Goal: Information Seeking & Learning: Understand process/instructions

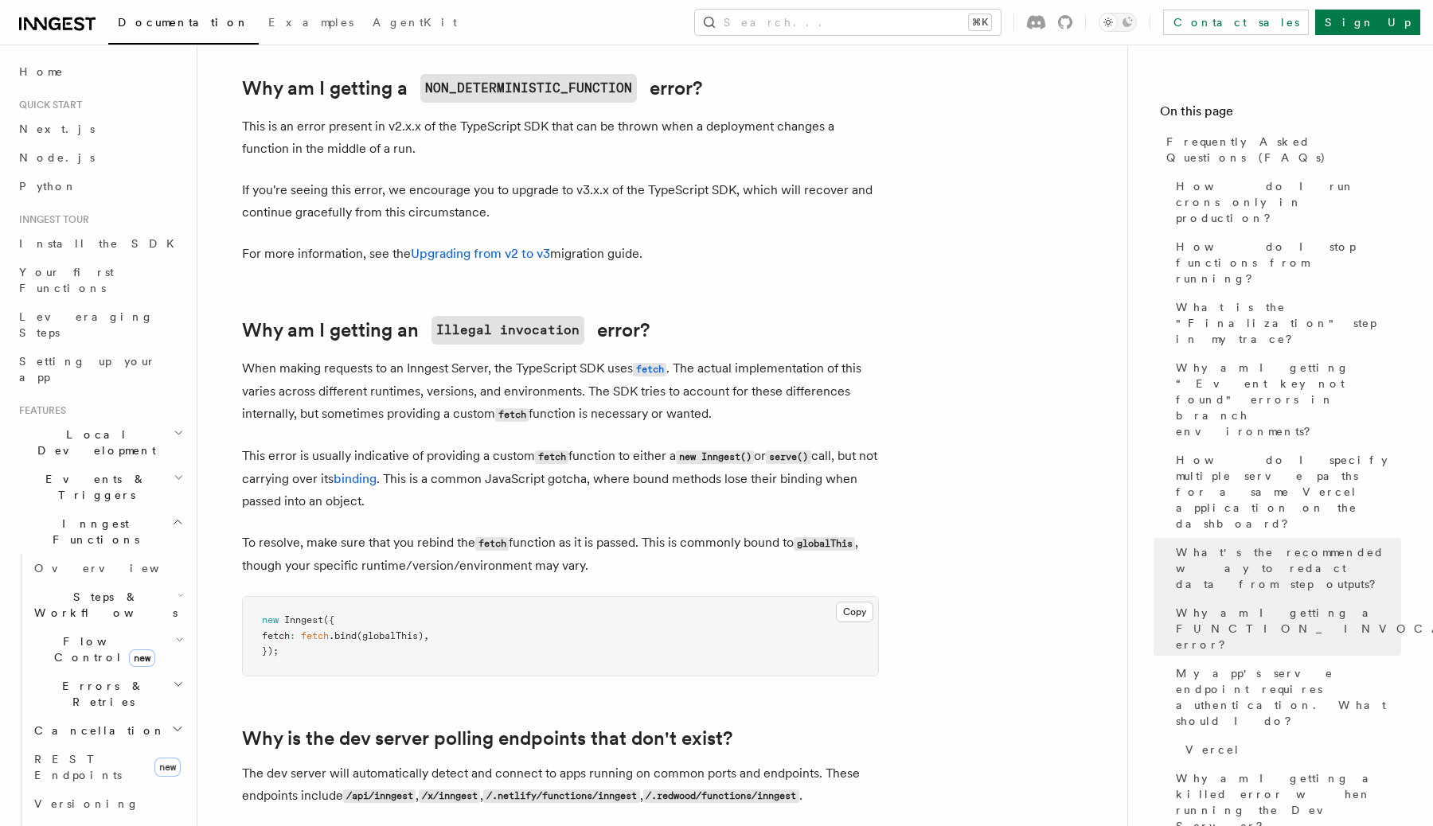
scroll to position [479, 0]
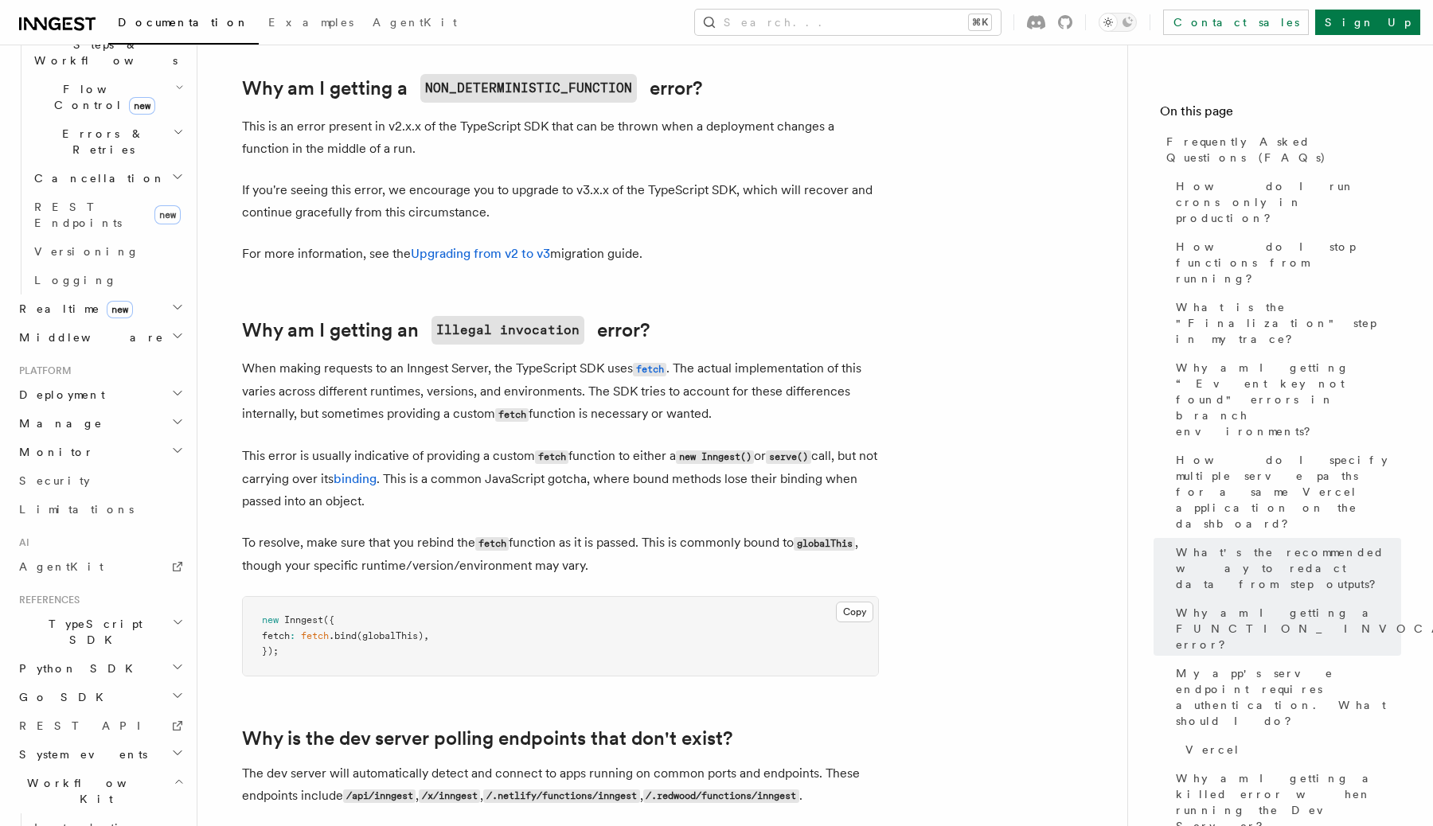
scroll to position [622, 0]
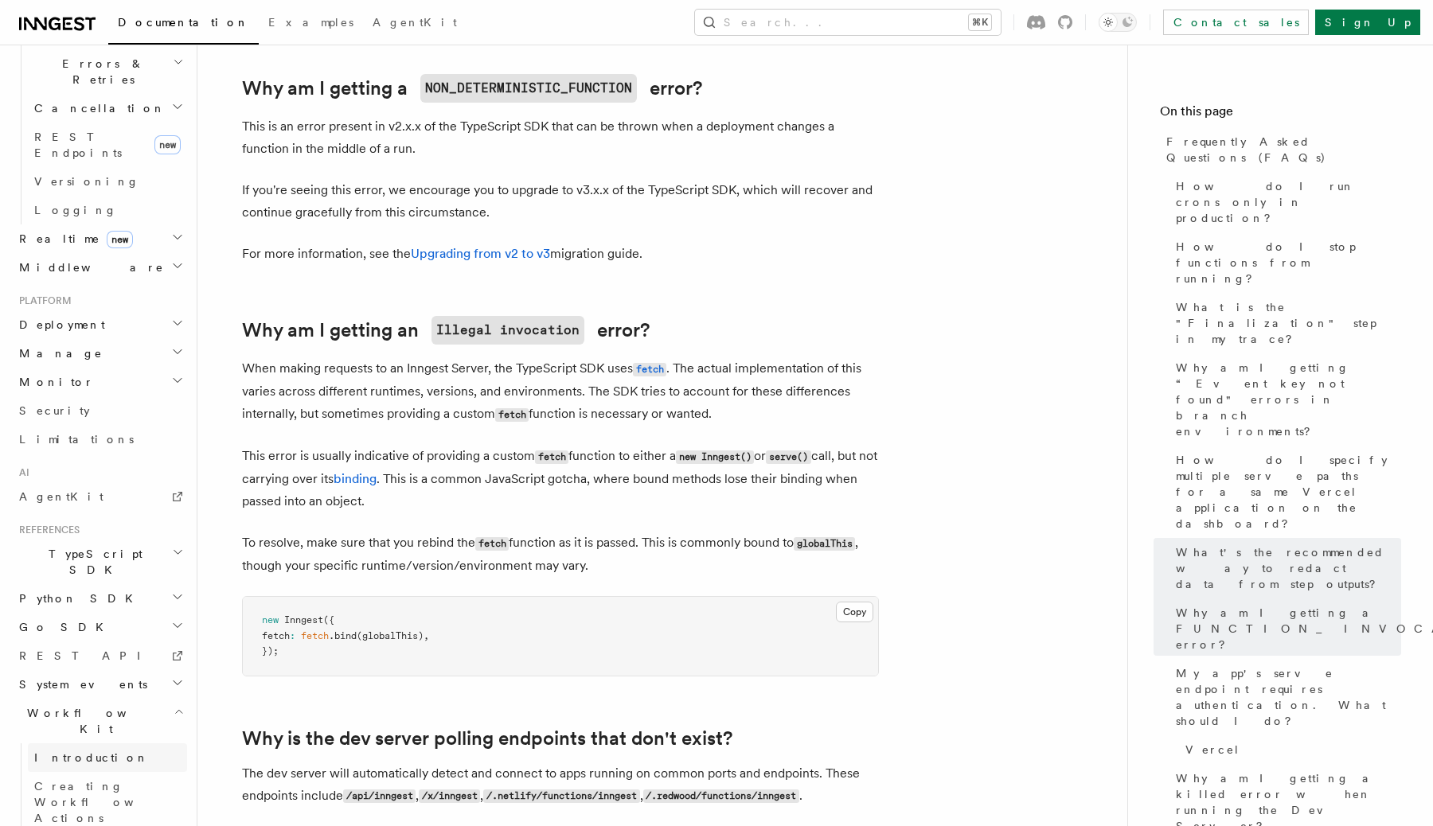
click at [99, 743] on link "Introduction" at bounding box center [107, 757] width 159 height 29
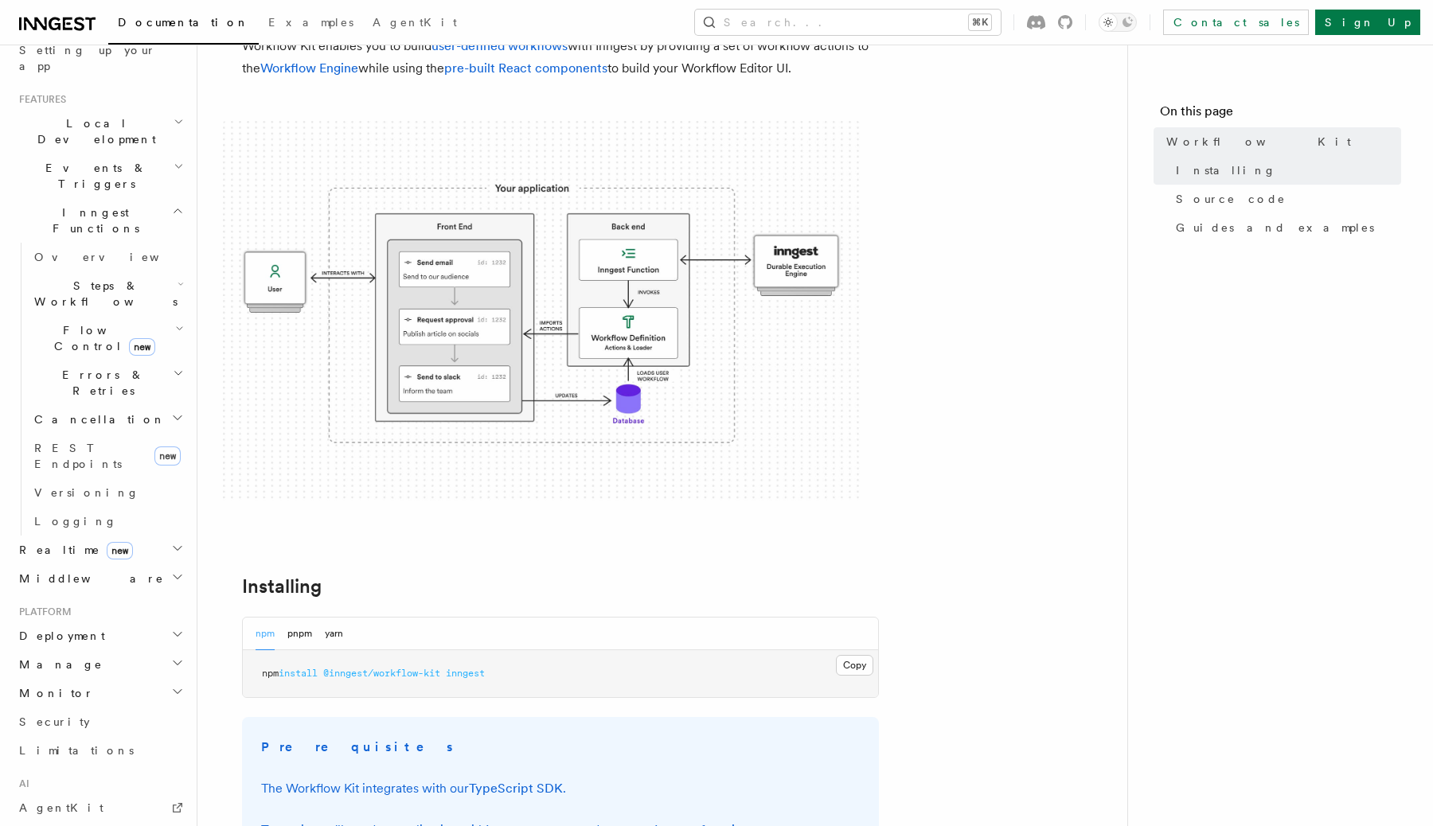
scroll to position [308, 0]
click at [72, 631] on span "Deployment" at bounding box center [59, 639] width 92 height 16
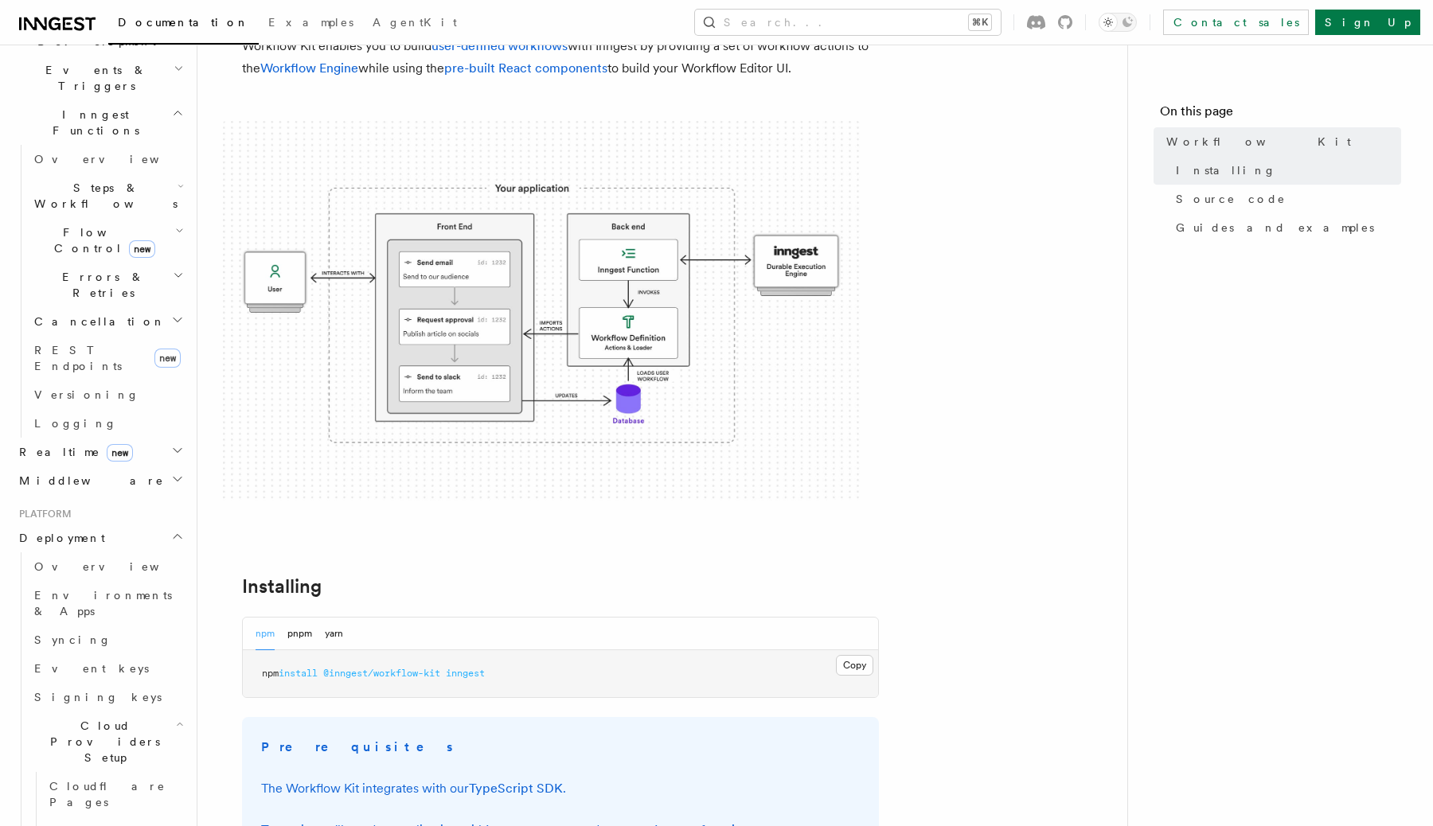
scroll to position [419, 0]
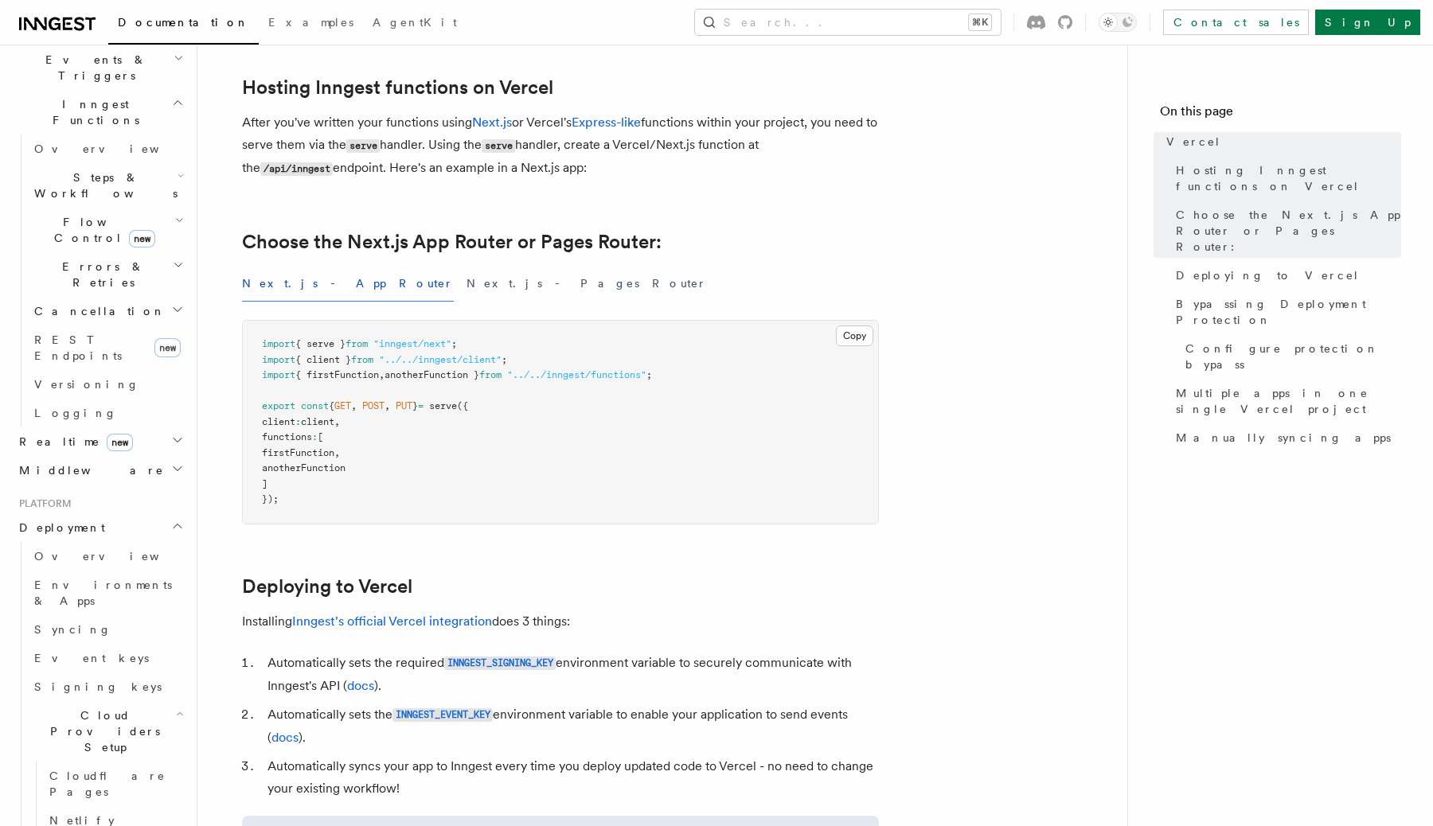
scroll to position [246, 0]
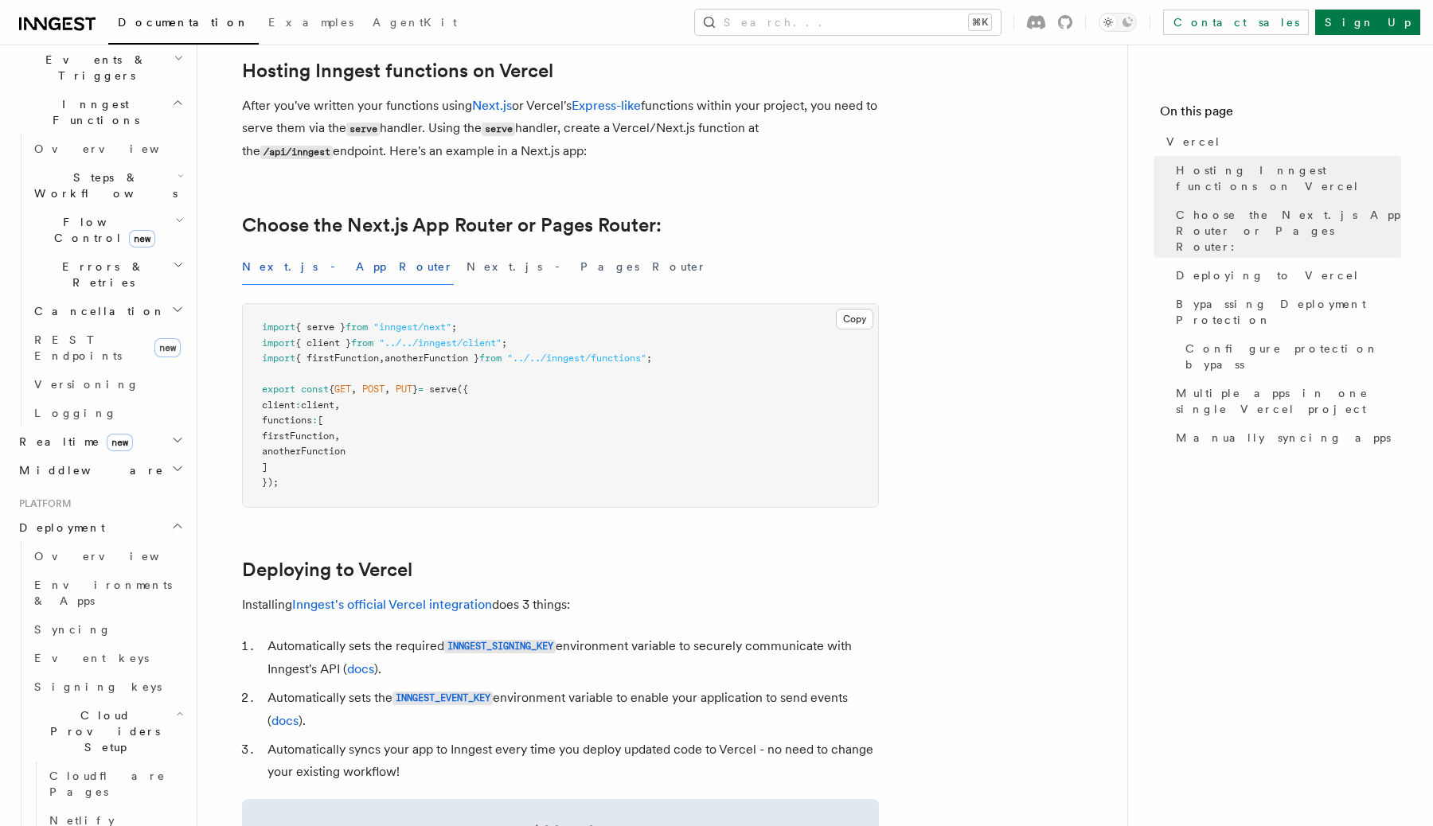
click at [290, 425] on span "functions" at bounding box center [287, 420] width 50 height 11
click at [298, 433] on span "firstFunction" at bounding box center [298, 436] width 72 height 11
click at [298, 456] on span "anotherFunction" at bounding box center [304, 451] width 84 height 11
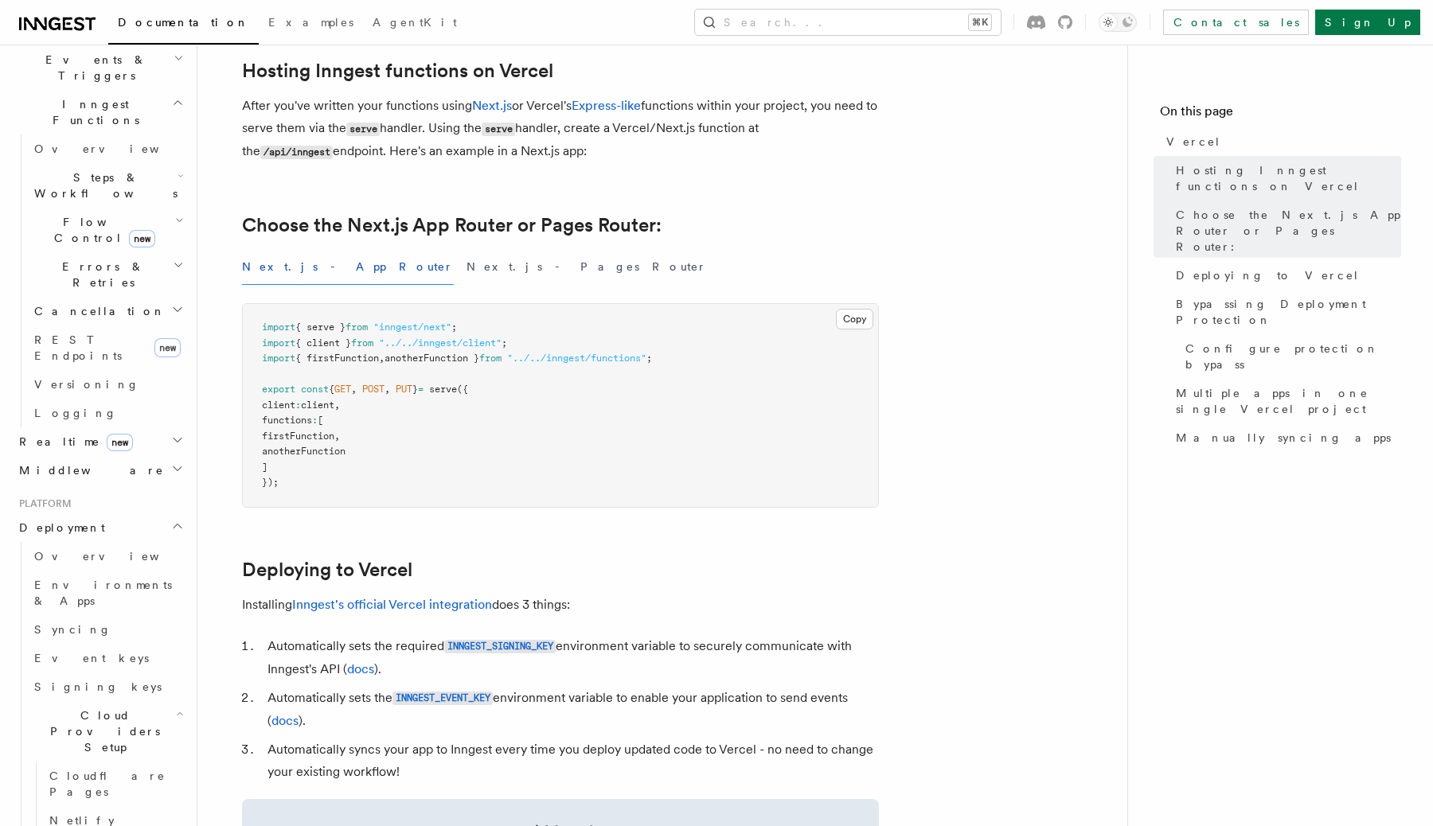
click at [176, 708] on icon "button" at bounding box center [180, 714] width 8 height 13
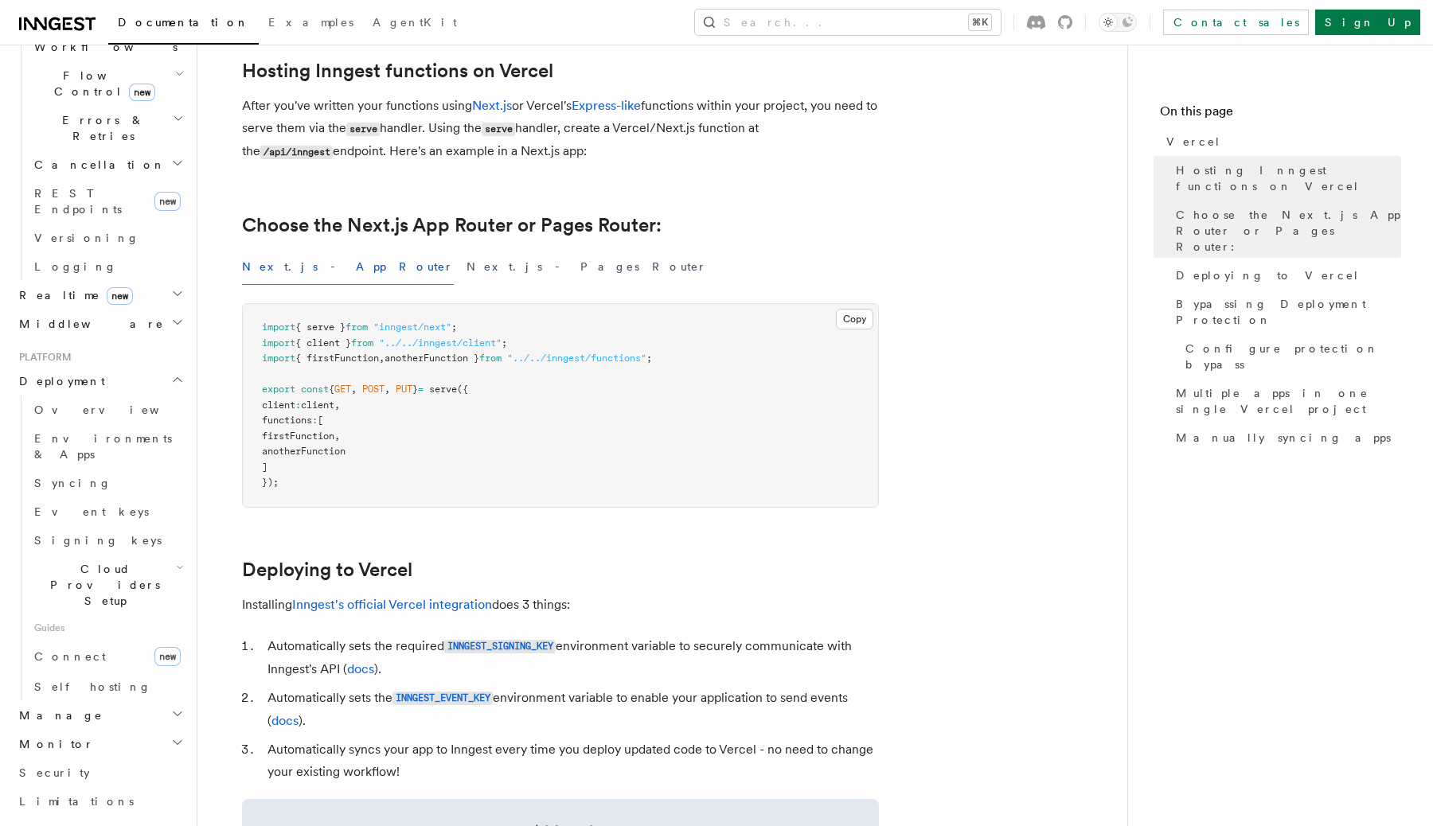
scroll to position [562, 0]
click at [166, 371] on h2 "Deployment" at bounding box center [100, 385] width 174 height 29
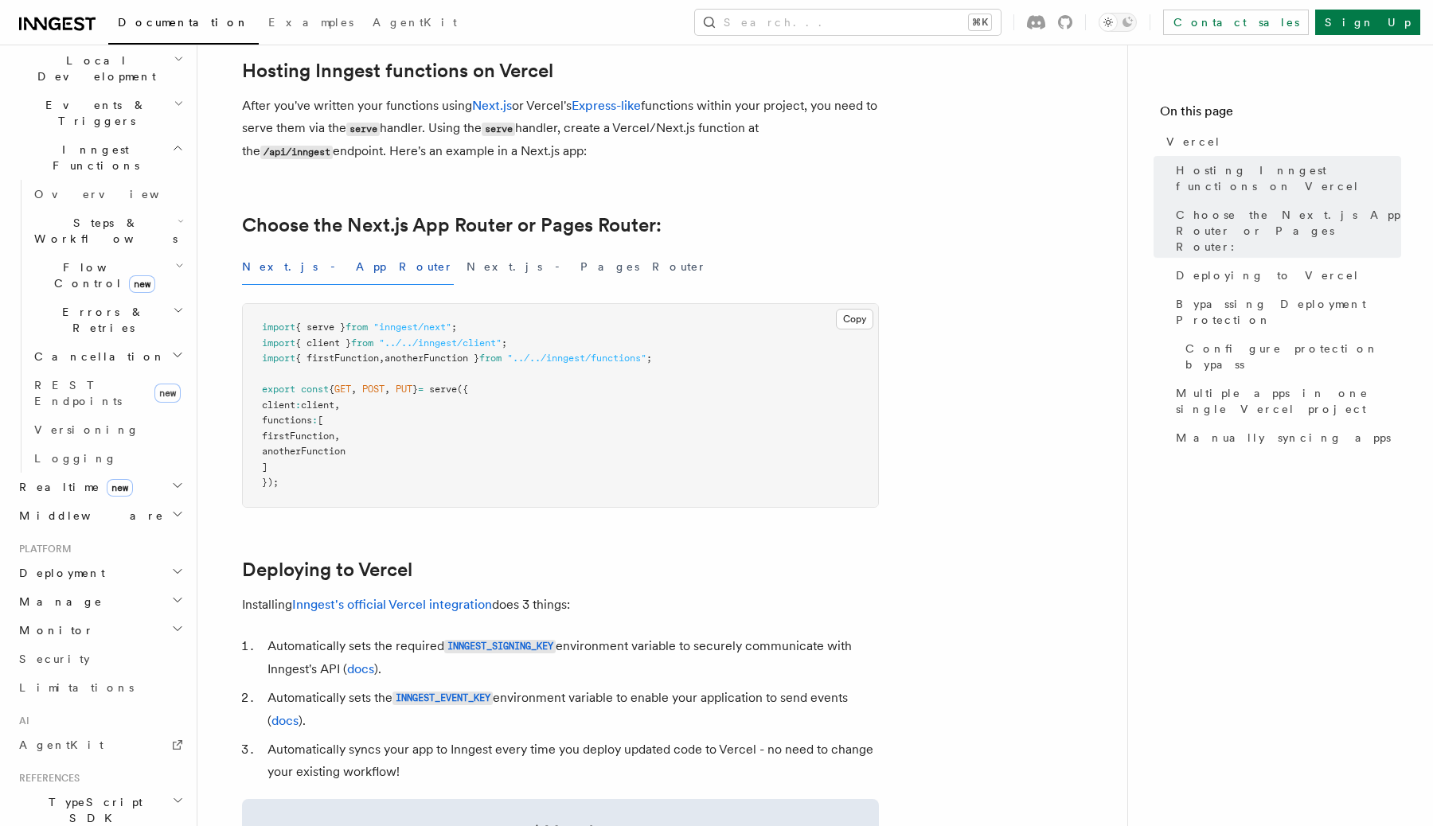
scroll to position [369, 0]
click at [139, 376] on link "REST Endpoints new" at bounding box center [107, 398] width 159 height 45
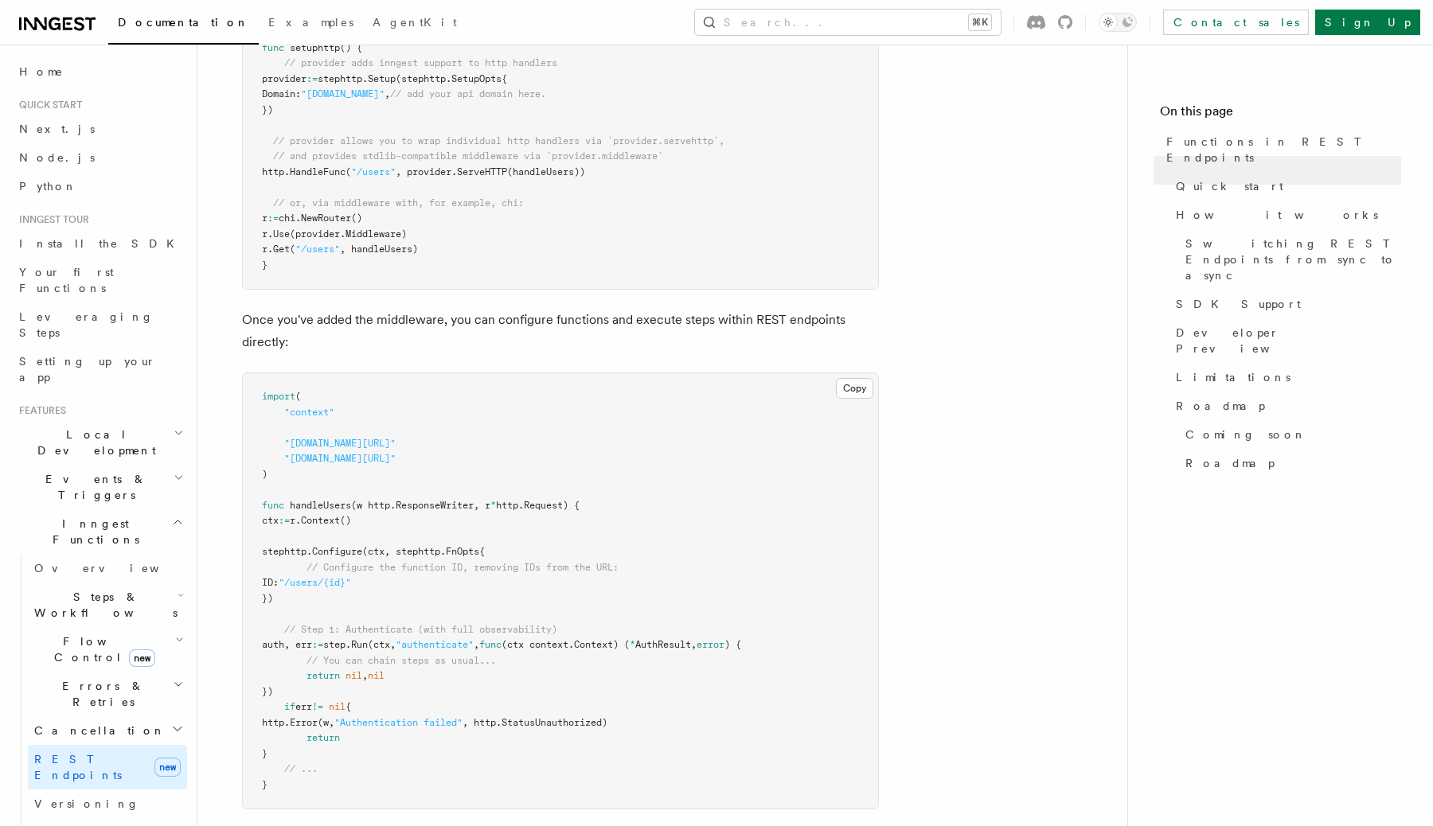
click at [125, 465] on h2 "Events & Triggers" at bounding box center [100, 487] width 174 height 45
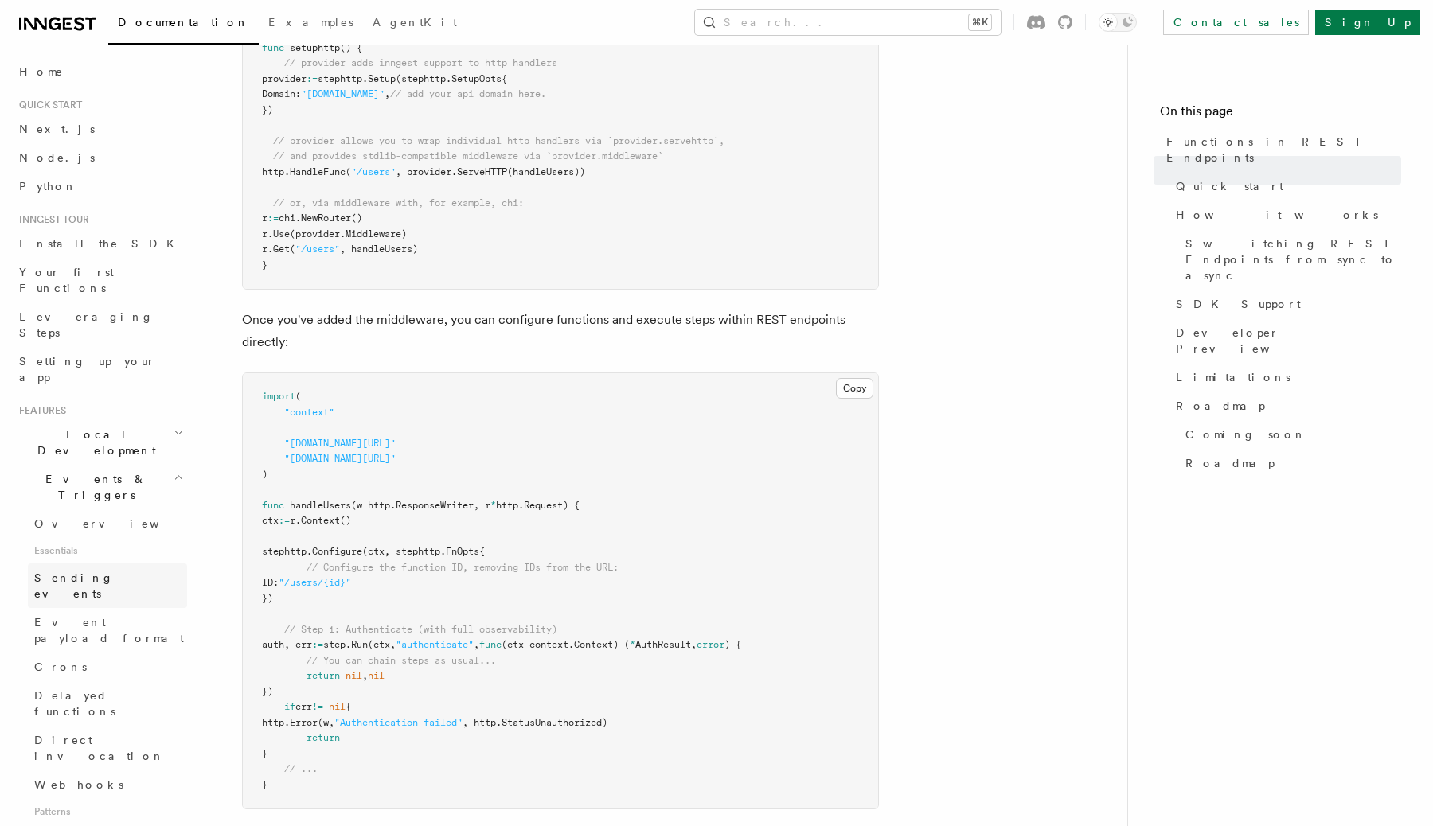
click at [110, 571] on span "Sending events" at bounding box center [74, 585] width 80 height 29
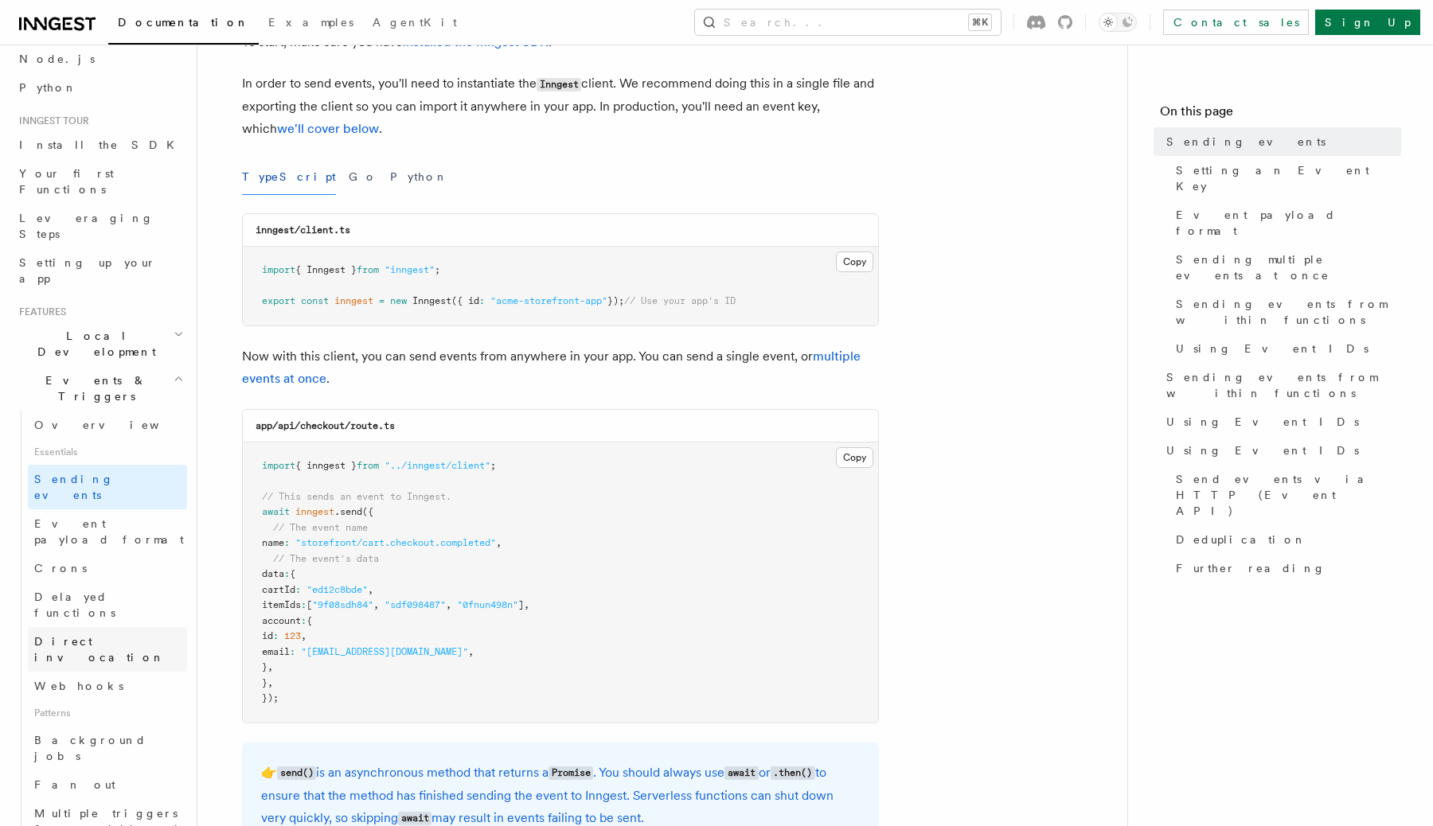
scroll to position [64, 0]
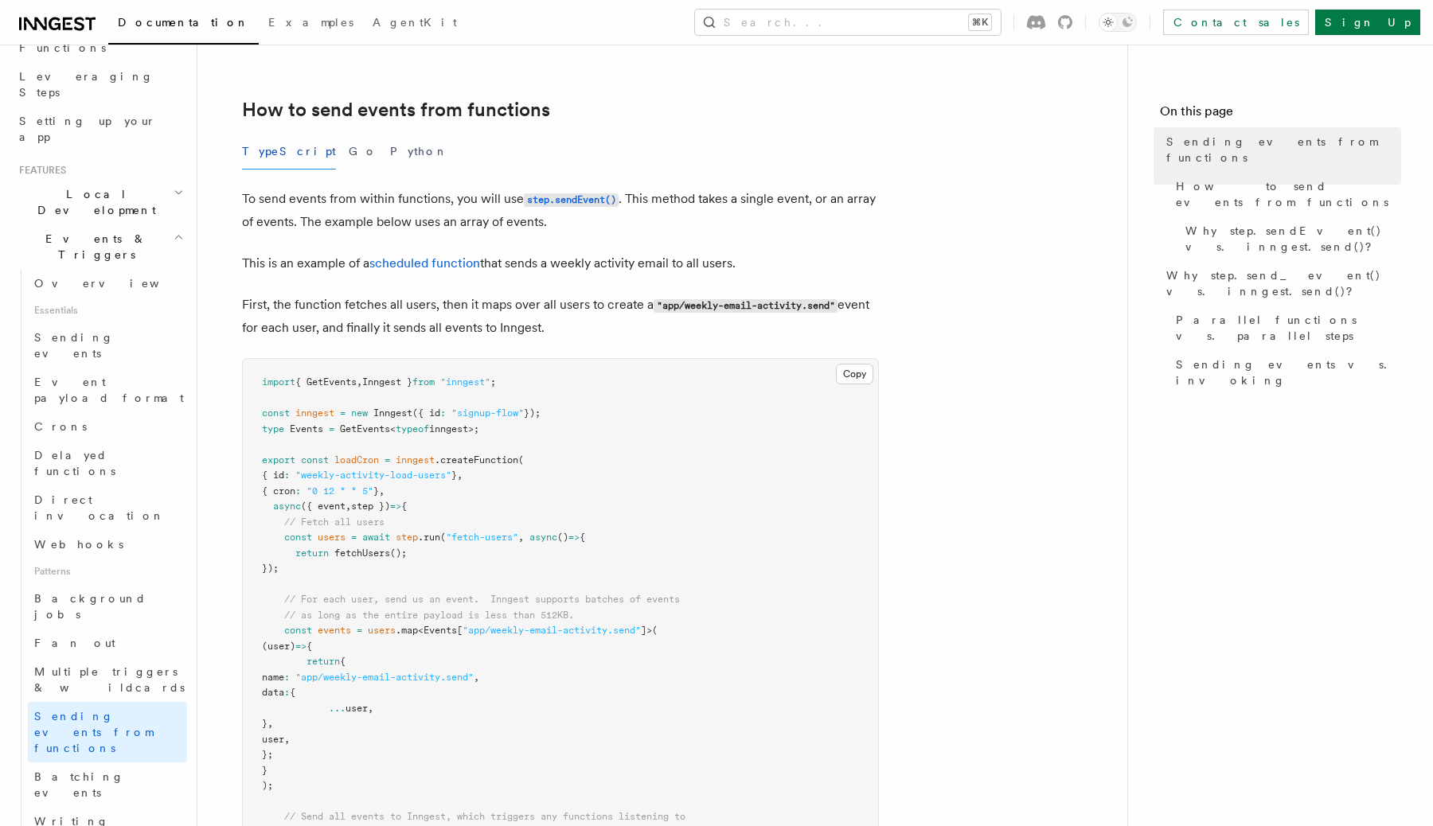
scroll to position [226, 0]
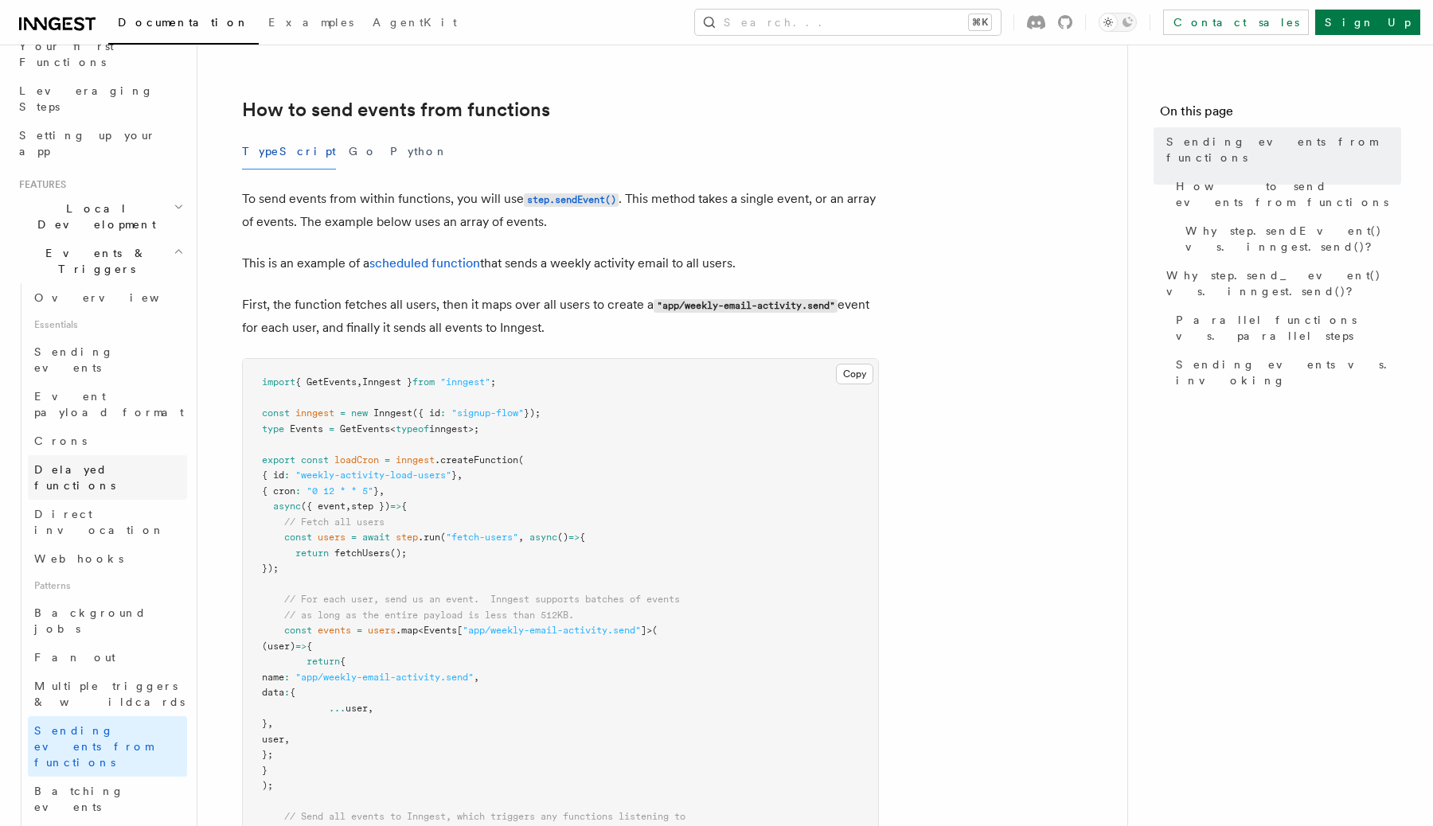
click at [63, 455] on link "Delayed functions" at bounding box center [107, 477] width 159 height 45
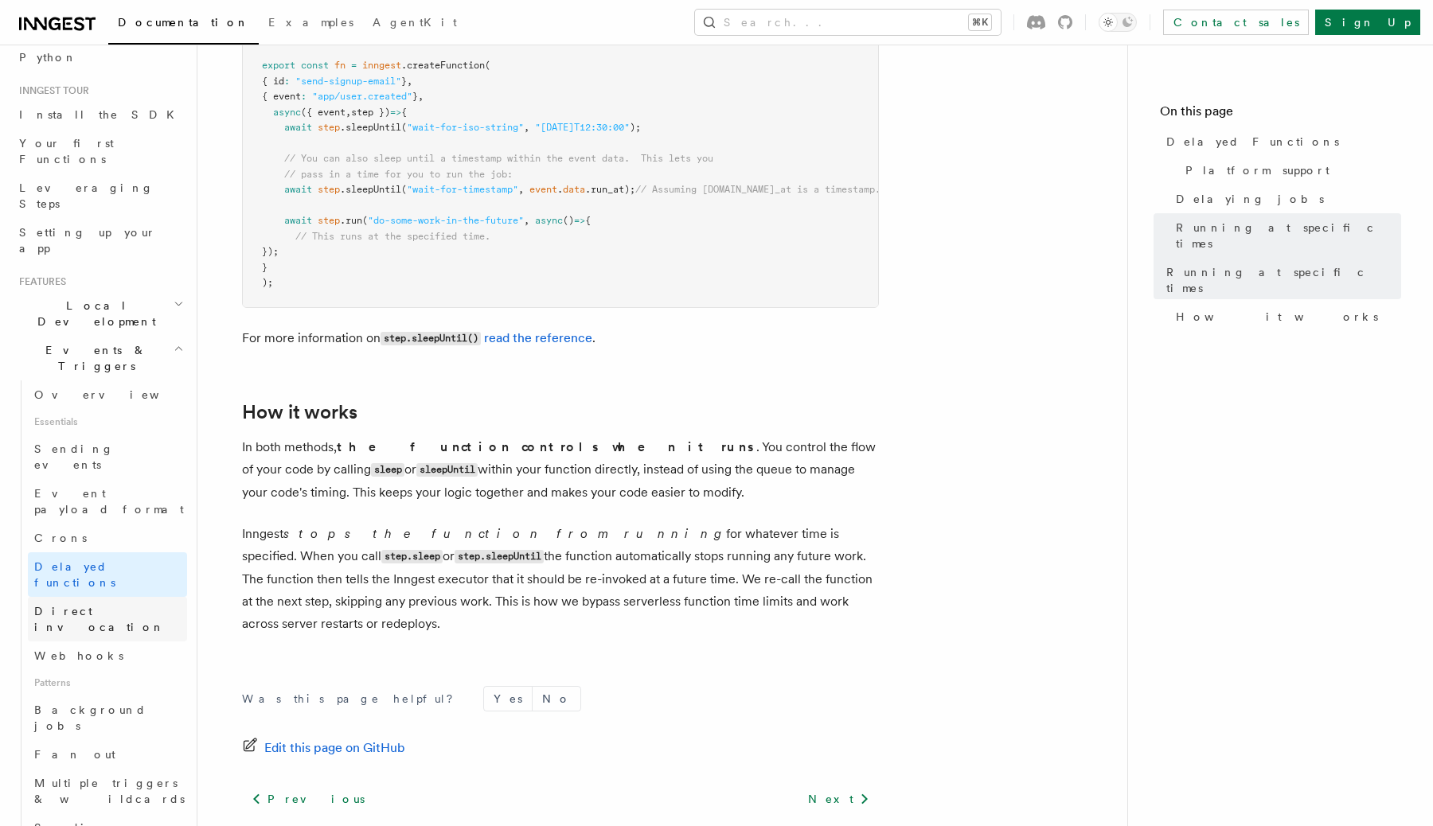
scroll to position [131, 0]
click at [179, 341] on icon "button" at bounding box center [179, 347] width 10 height 13
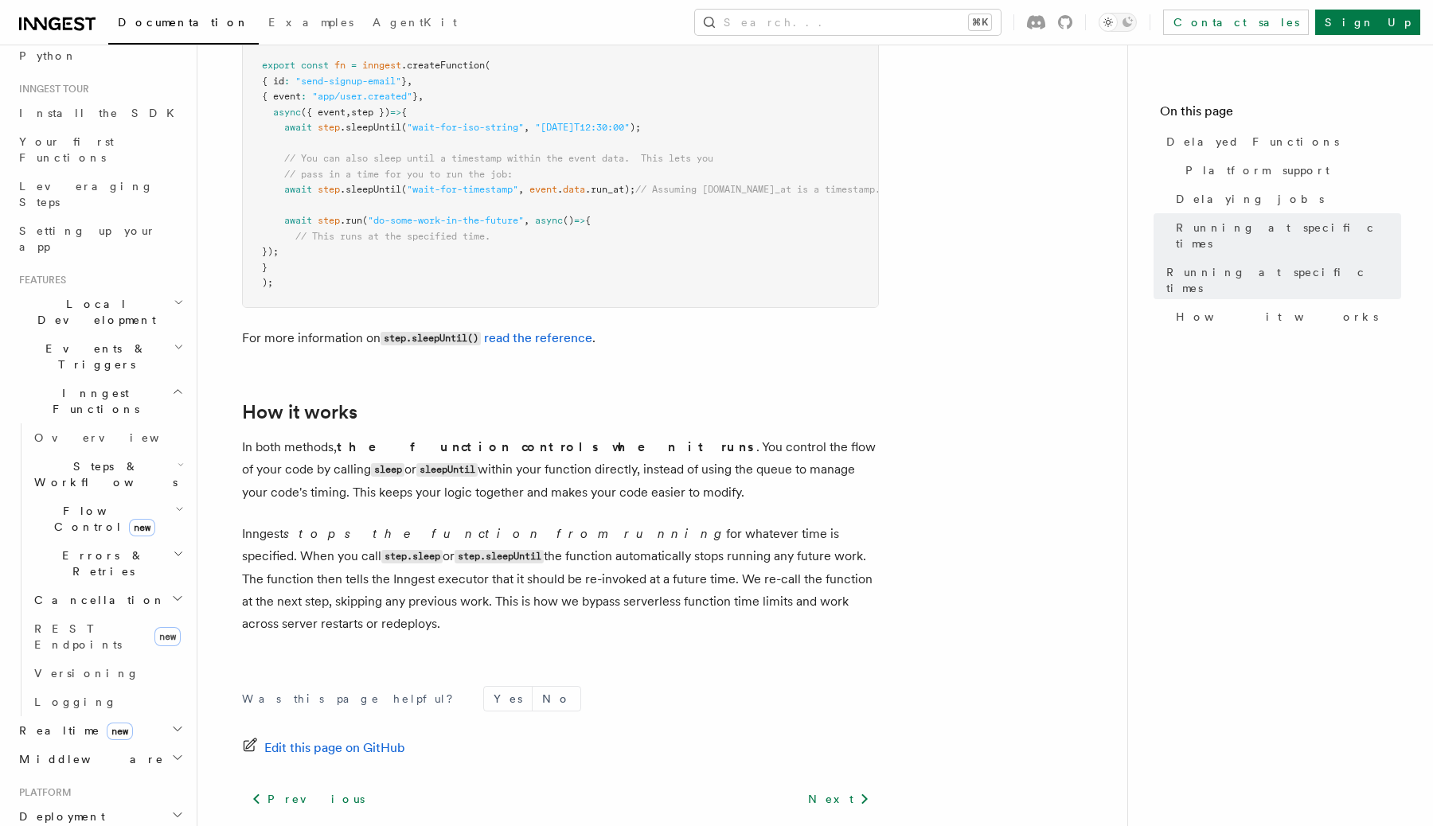
click at [169, 497] on h2 "Flow Control new" at bounding box center [107, 519] width 159 height 45
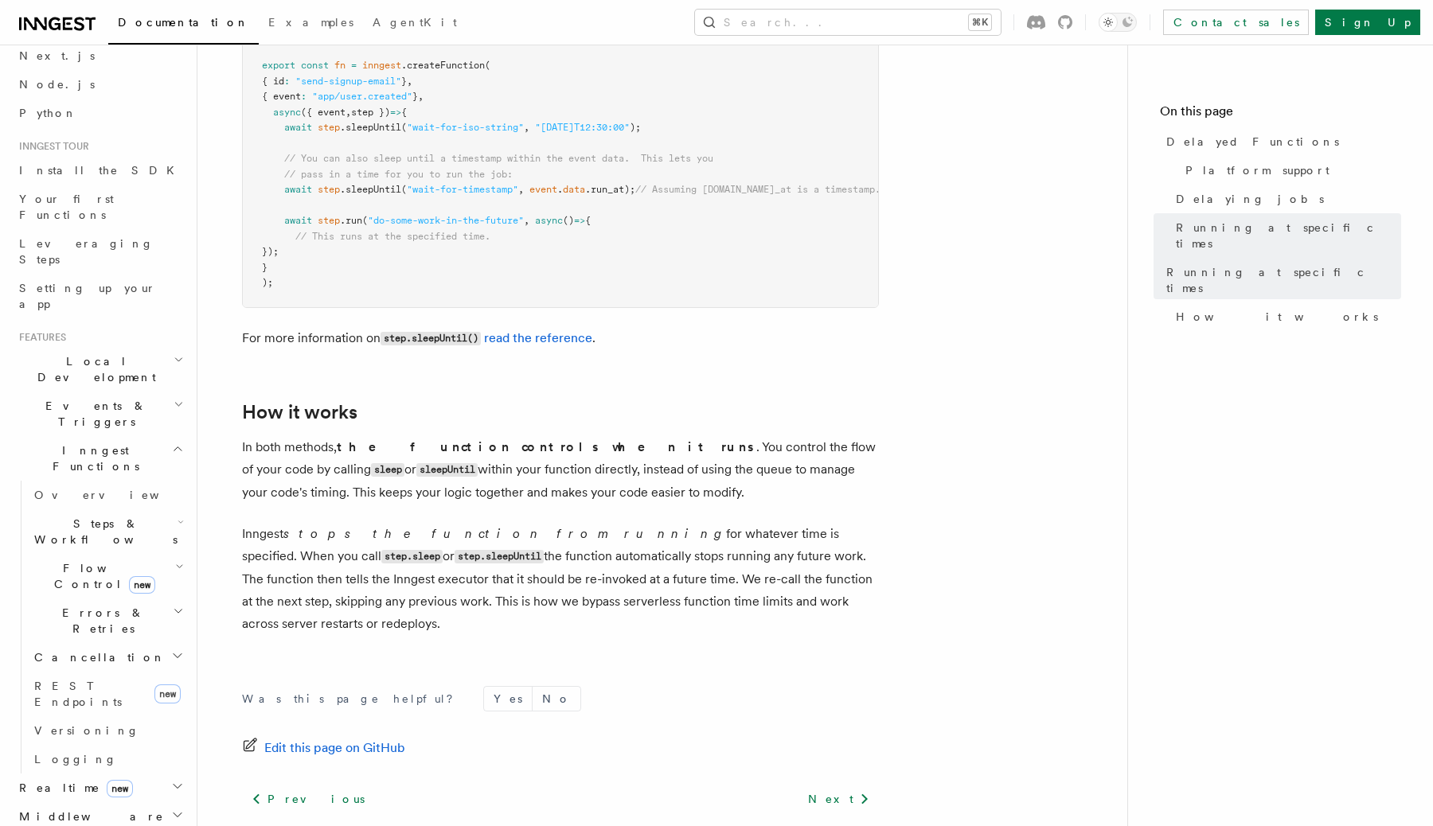
scroll to position [74, 0]
click at [179, 442] on icon "button" at bounding box center [178, 448] width 12 height 13
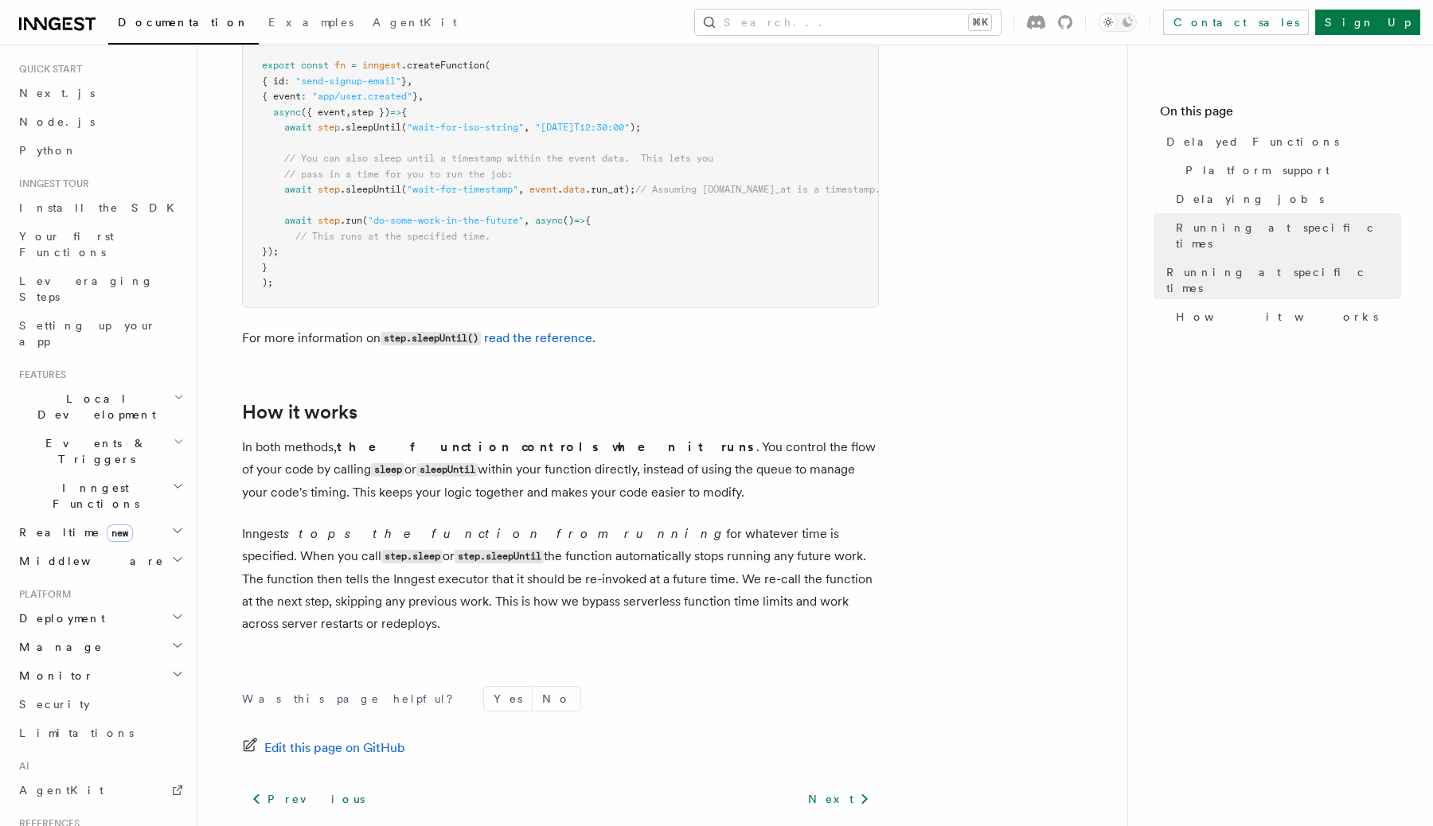
scroll to position [0, 0]
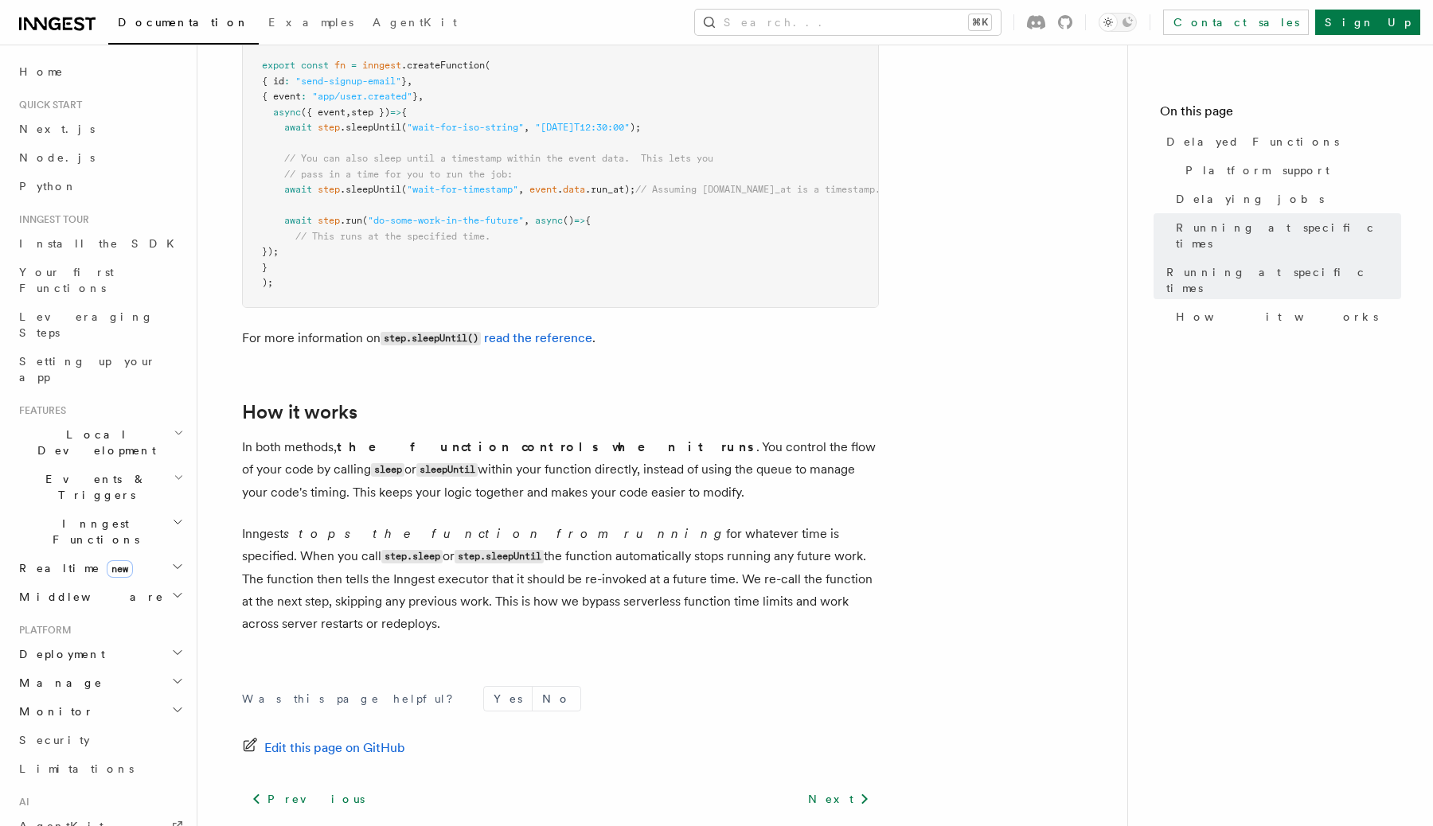
click at [177, 471] on icon "button" at bounding box center [179, 477] width 10 height 13
